Goal: Information Seeking & Learning: Learn about a topic

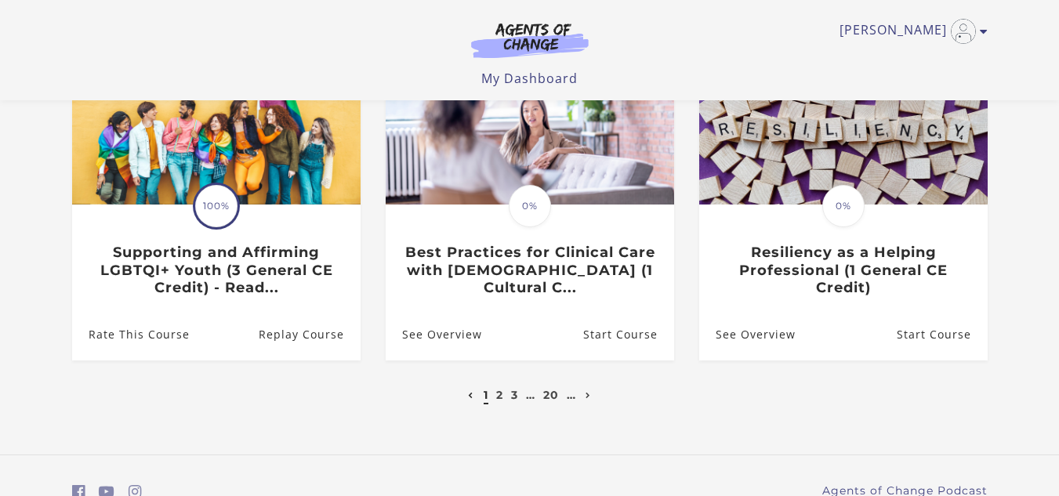
scroll to position [602, 0]
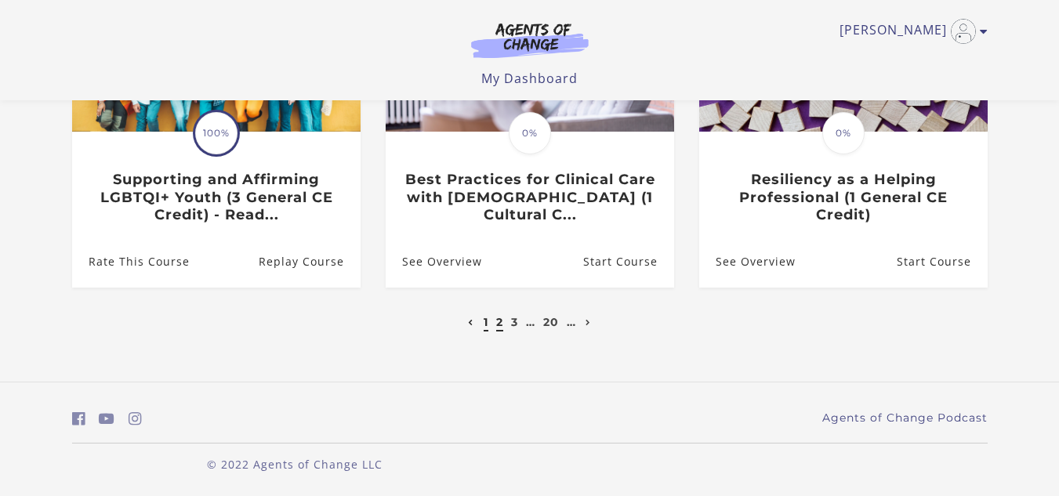
click at [498, 325] on link "2" at bounding box center [499, 322] width 7 height 14
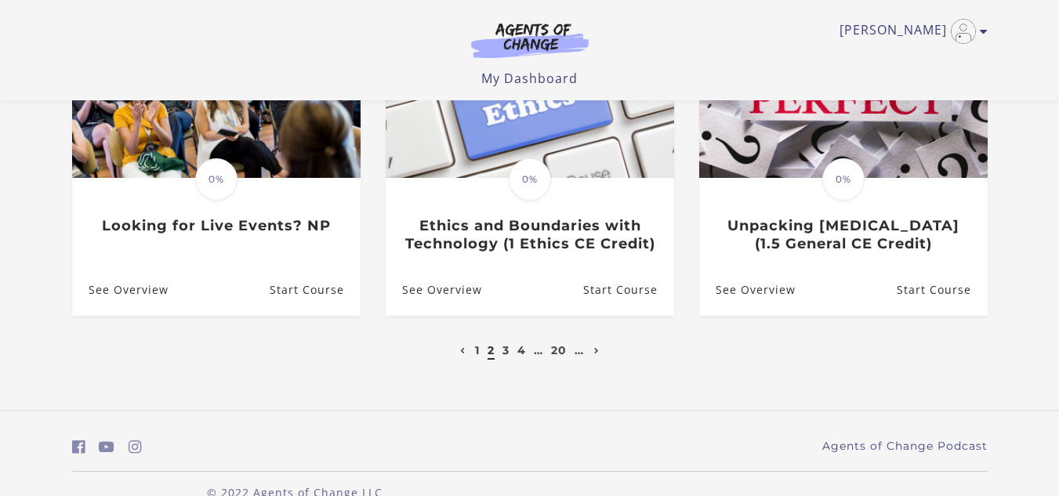
scroll to position [568, 0]
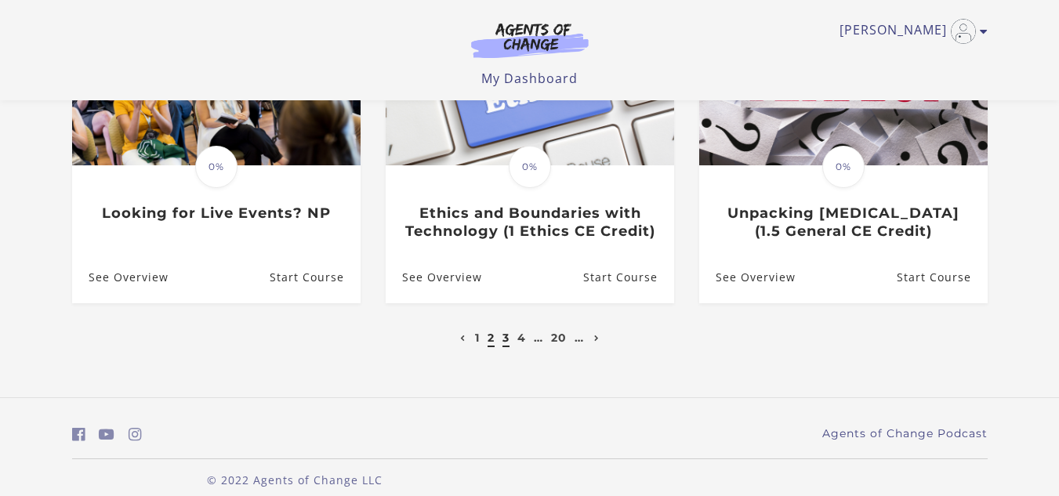
click at [503, 345] on link "3" at bounding box center [506, 338] width 7 height 14
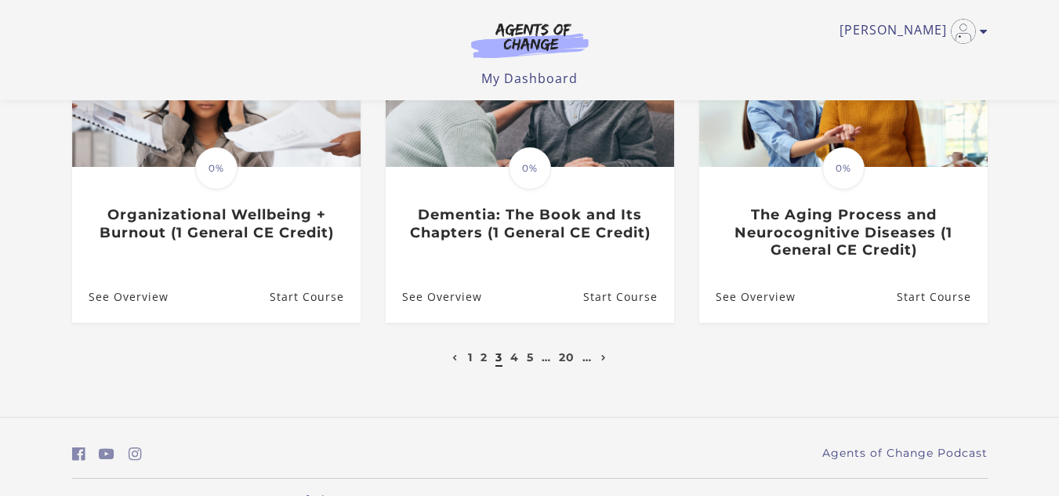
scroll to position [606, 0]
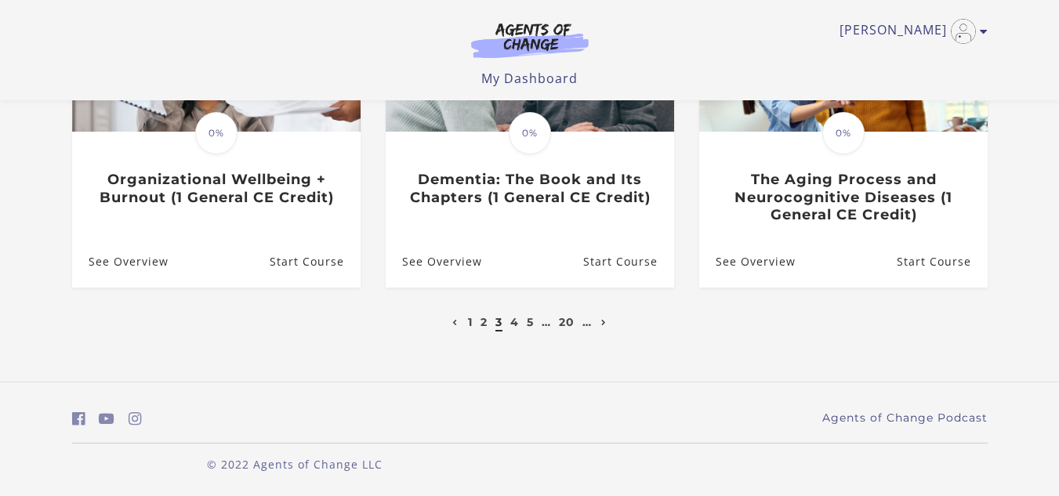
drag, startPoint x: 1062, startPoint y: 164, endPoint x: 1040, endPoint y: 453, distance: 290.2
click at [512, 329] on link "4" at bounding box center [514, 322] width 9 height 14
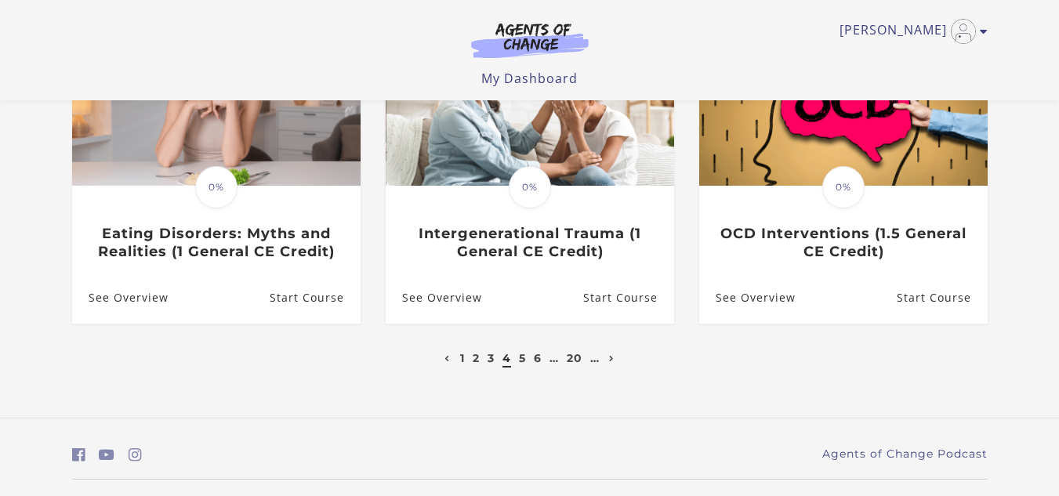
scroll to position [571, 0]
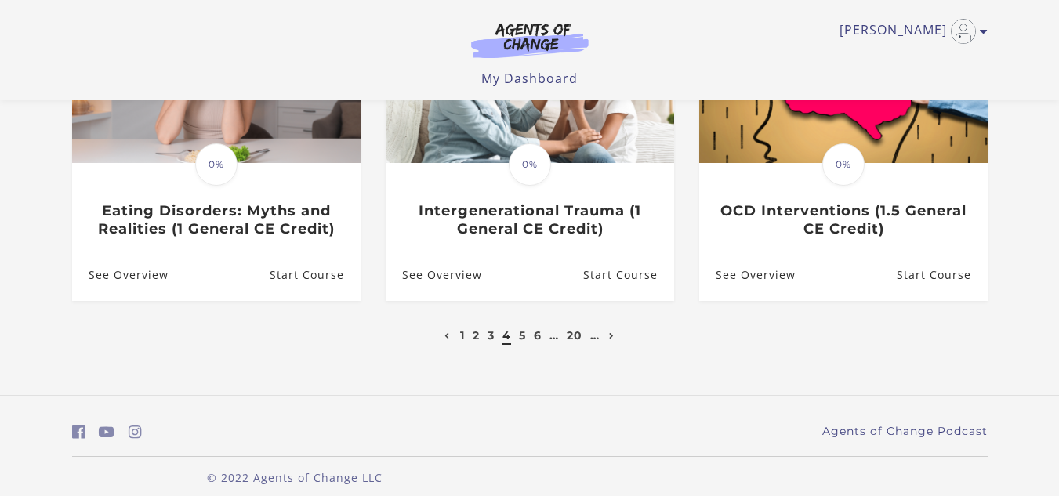
drag, startPoint x: 1066, startPoint y: 89, endPoint x: 1070, endPoint y: 384, distance: 294.8
click at [525, 329] on link "5" at bounding box center [522, 336] width 7 height 14
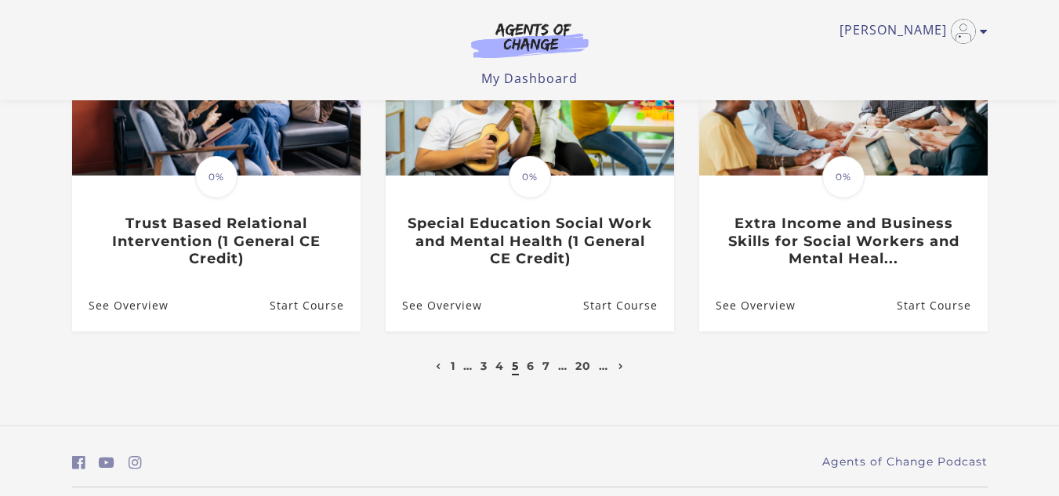
scroll to position [573, 0]
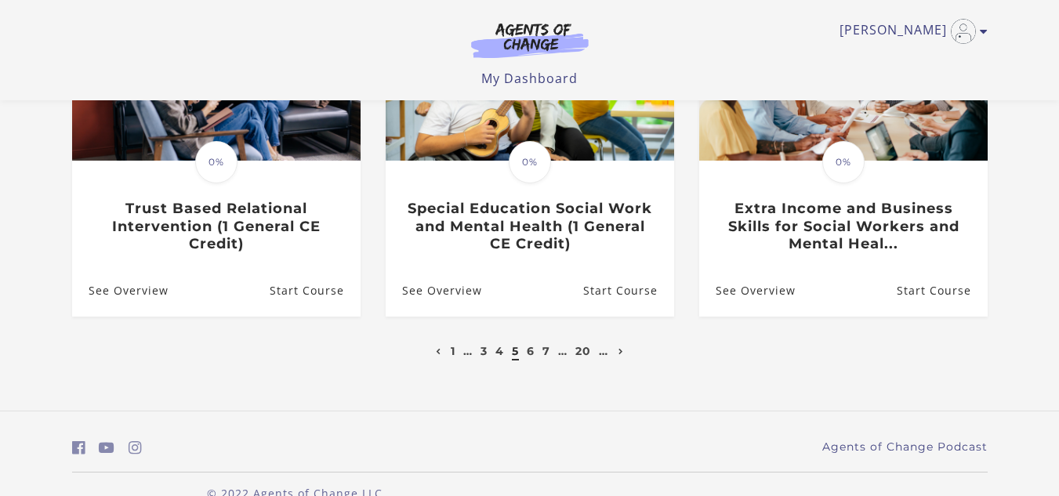
drag, startPoint x: 1070, startPoint y: 165, endPoint x: 1070, endPoint y: 412, distance: 247.0
click at [548, 358] on link "7" at bounding box center [547, 351] width 8 height 14
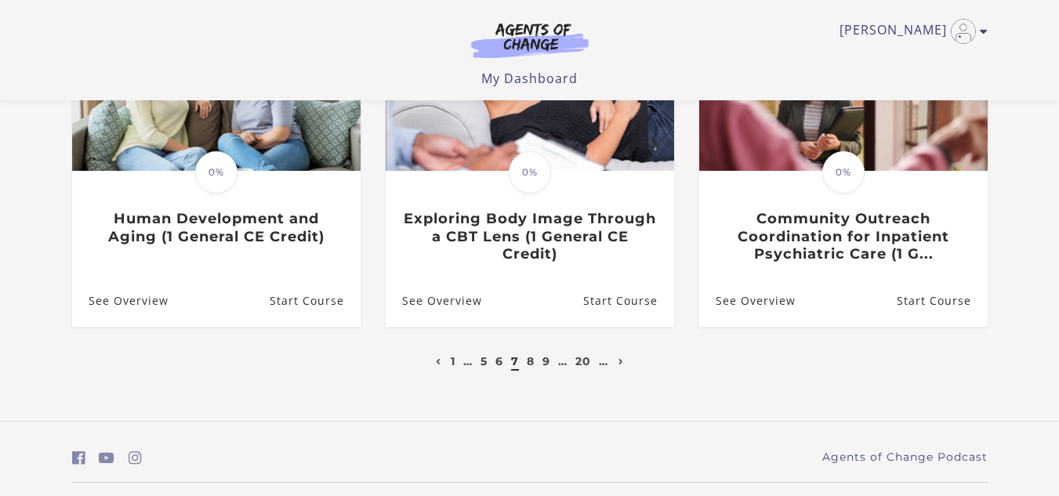
scroll to position [577, 0]
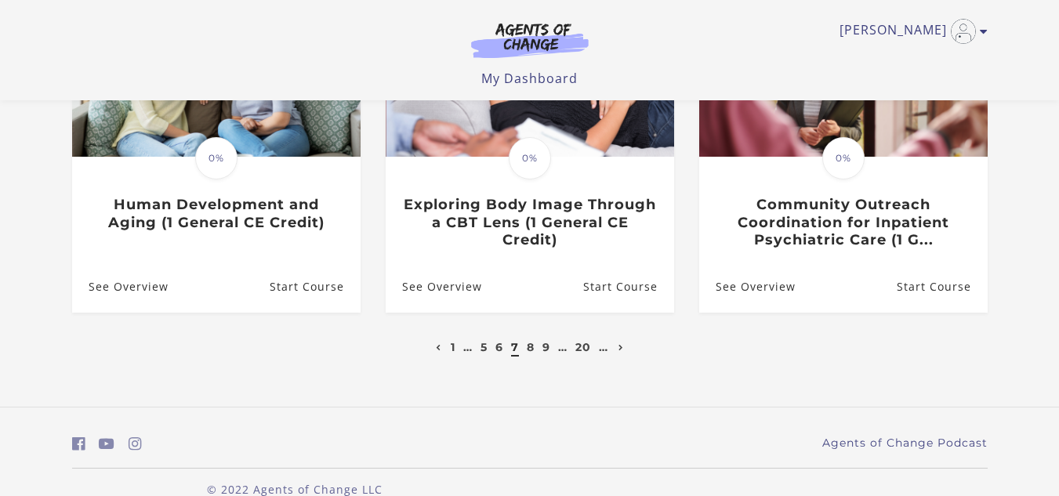
drag, startPoint x: 1062, startPoint y: 100, endPoint x: 1070, endPoint y: 347, distance: 246.3
click at [545, 354] on link "9" at bounding box center [547, 347] width 8 height 14
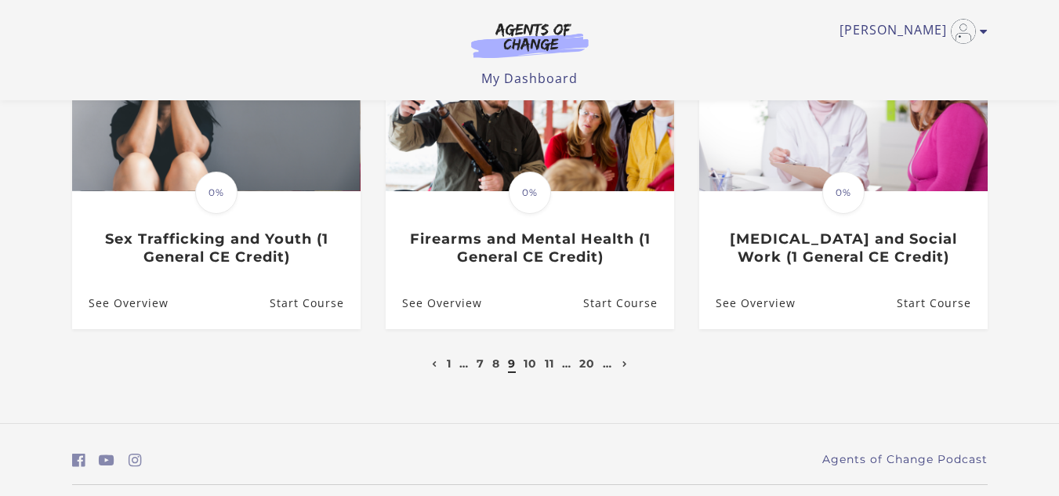
scroll to position [588, 0]
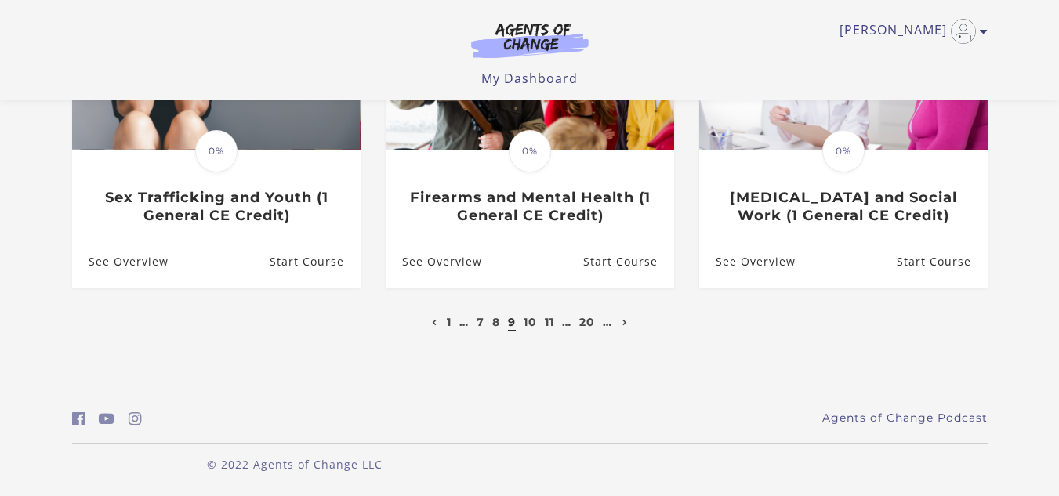
click at [538, 324] on li "10" at bounding box center [530, 322] width 17 height 19
click at [534, 321] on link "10" at bounding box center [530, 322] width 13 height 14
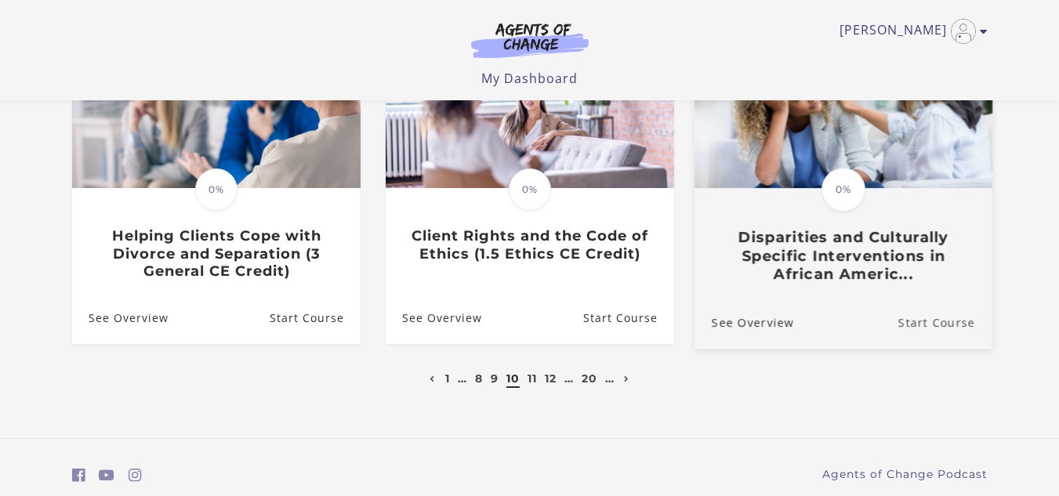
scroll to position [540, 0]
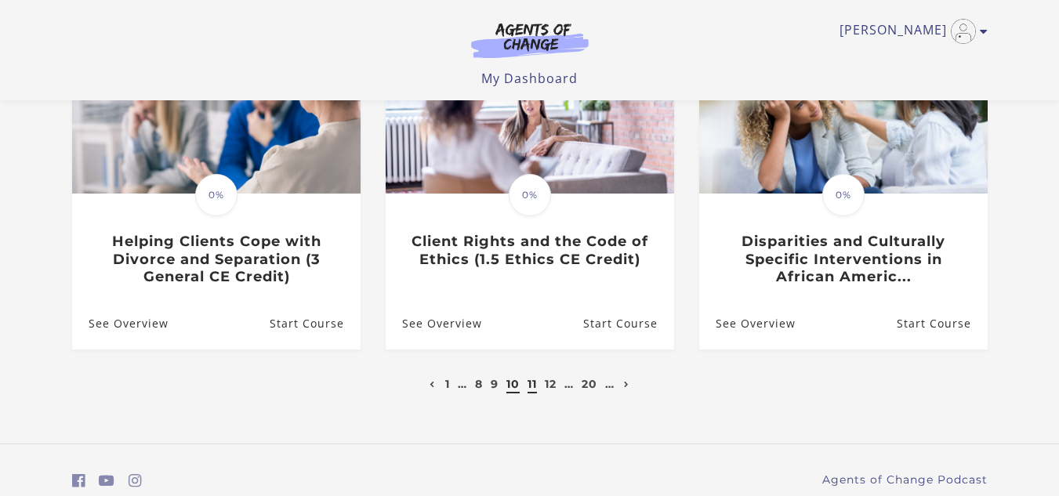
click at [528, 384] on link "11" at bounding box center [532, 384] width 9 height 14
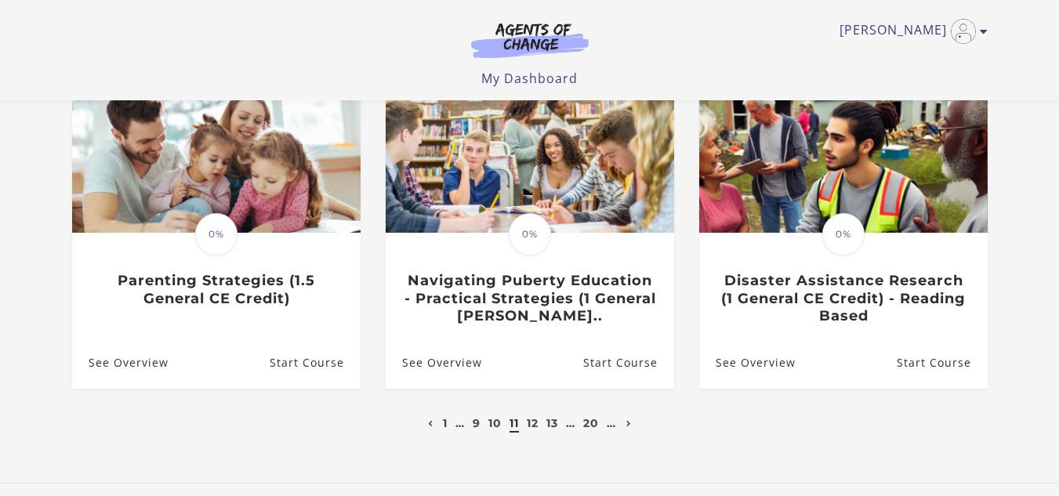
scroll to position [579, 0]
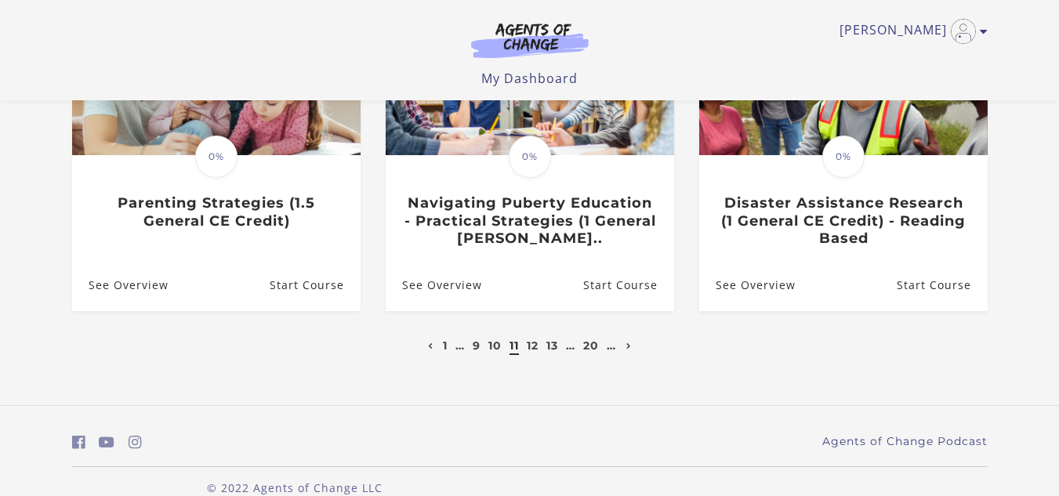
click at [539, 349] on li "12" at bounding box center [533, 345] width 16 height 19
click at [535, 348] on link "12" at bounding box center [533, 346] width 12 height 14
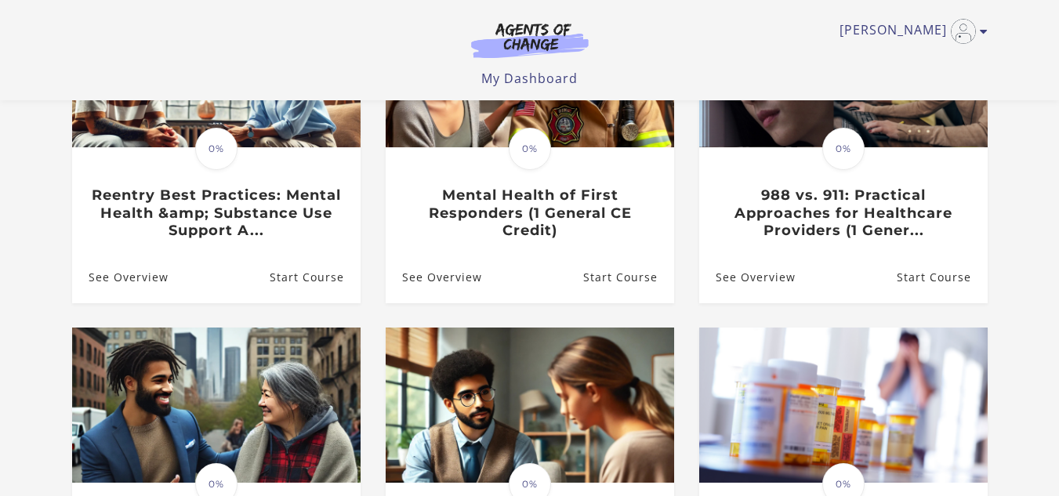
scroll to position [256, 0]
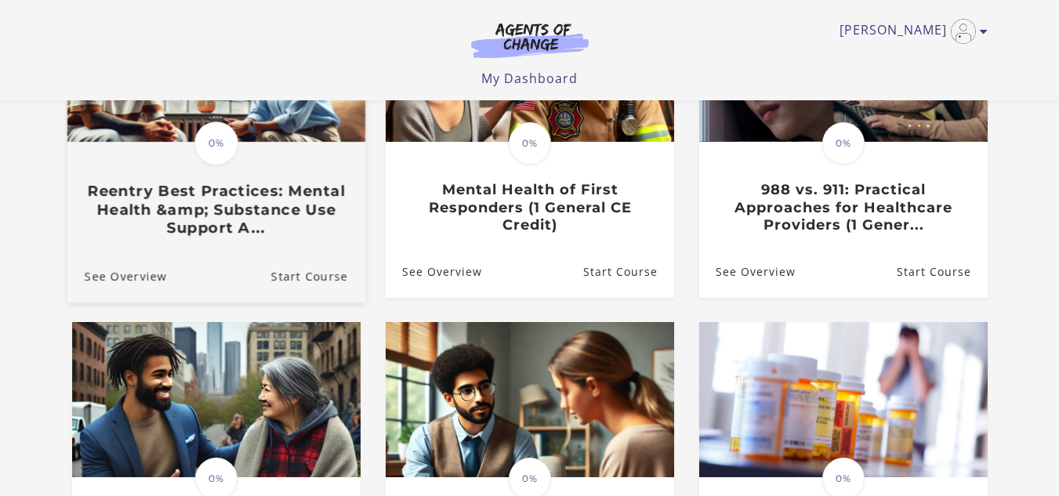
click at [216, 201] on h3 "Reentry Best Practices: Mental Health &amp; Substance Use Support A..." at bounding box center [215, 209] width 263 height 55
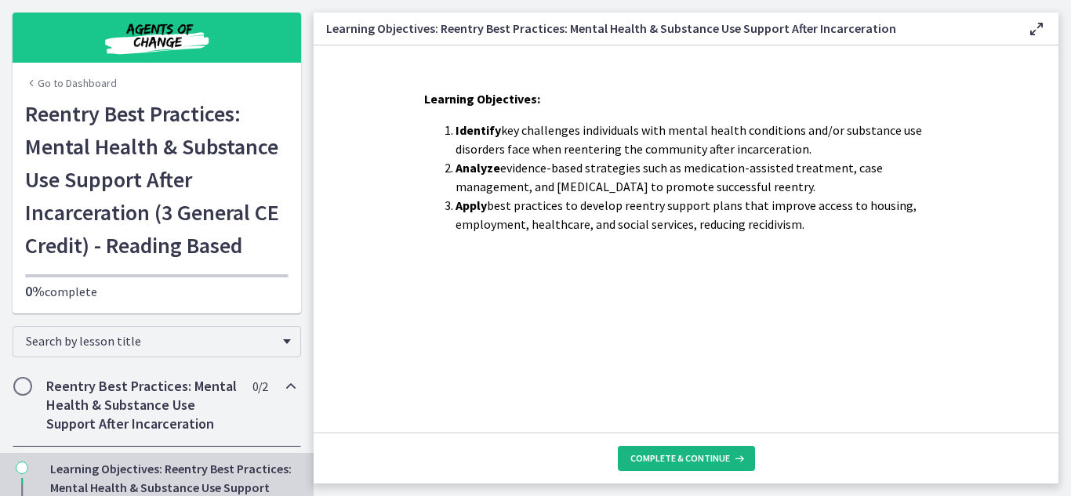
click at [739, 459] on icon at bounding box center [738, 458] width 16 height 13
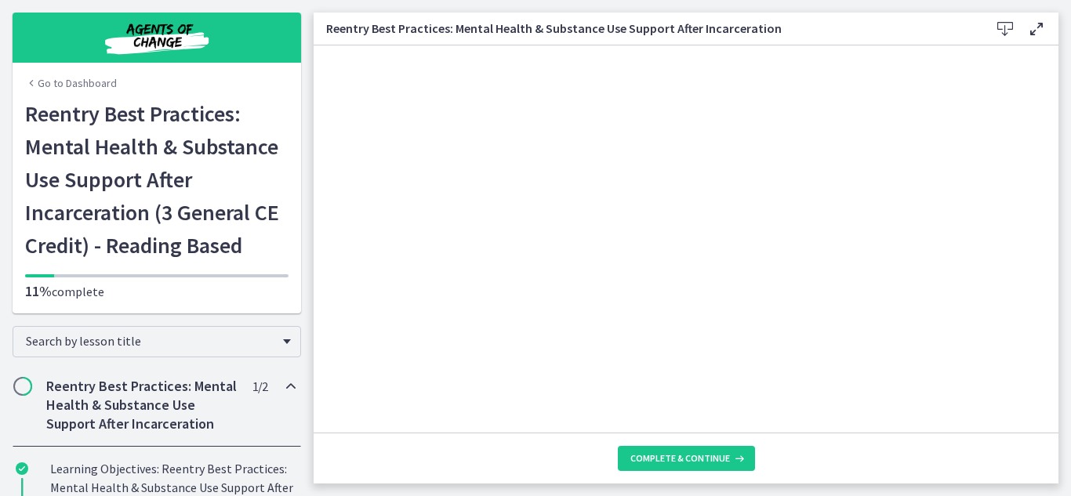
click at [1051, 434] on footer "Complete & continue" at bounding box center [686, 458] width 745 height 51
click at [1034, 25] on icon at bounding box center [1036, 29] width 19 height 19
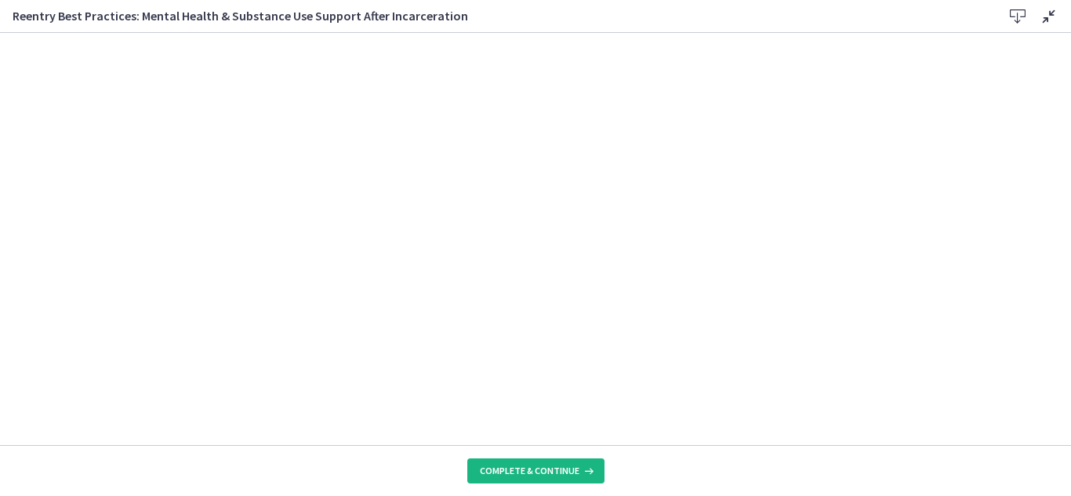
click at [591, 472] on icon at bounding box center [587, 471] width 16 height 13
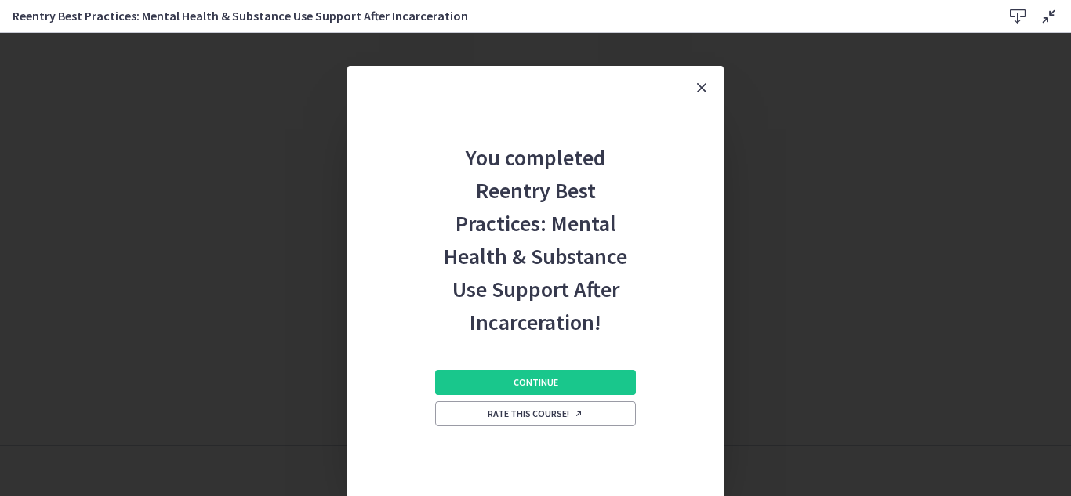
click at [708, 82] on icon "Close" at bounding box center [701, 87] width 19 height 19
